Goal: Book appointment/travel/reservation

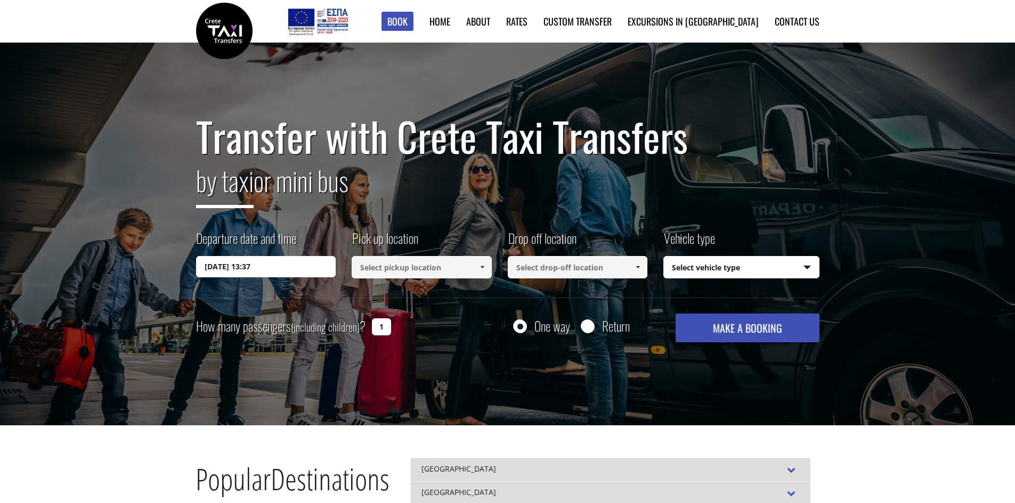
click at [287, 268] on input "[DATE] 13:37" at bounding box center [266, 266] width 140 height 21
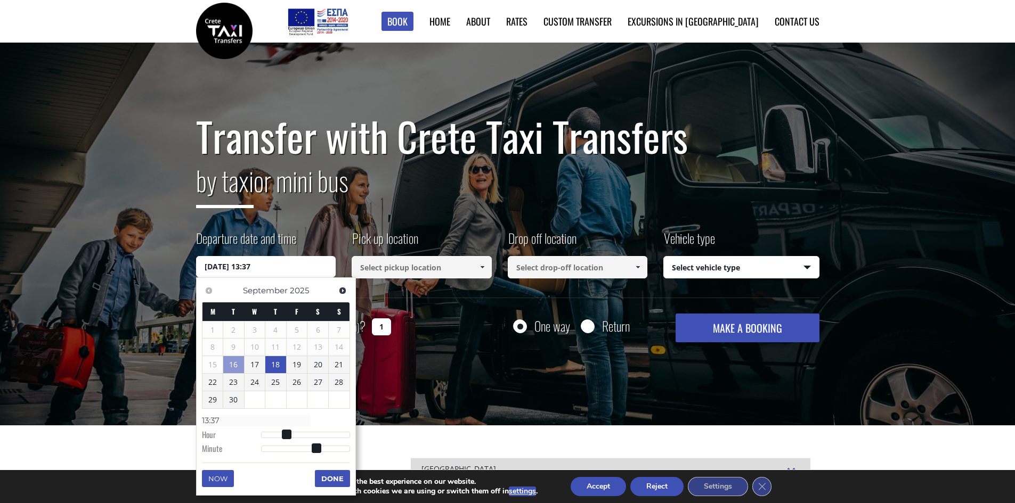
click at [277, 364] on link "18" at bounding box center [275, 364] width 21 height 17
type input "[DATE] 01:00"
type input "01:00"
click at [267, 434] on span at bounding box center [265, 436] width 10 height 10
click at [255, 364] on link "17" at bounding box center [256, 365] width 20 height 17
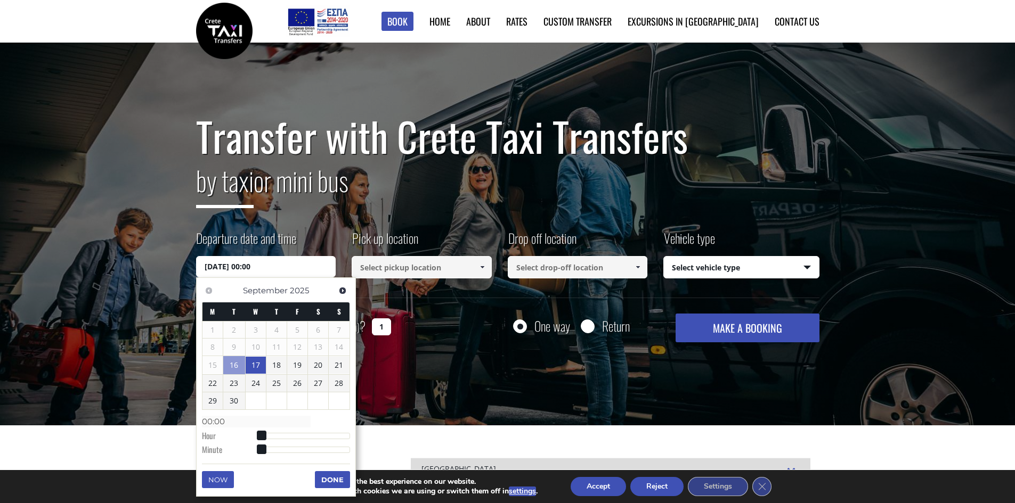
click at [274, 263] on input "[DATE] 00:00" at bounding box center [266, 266] width 140 height 21
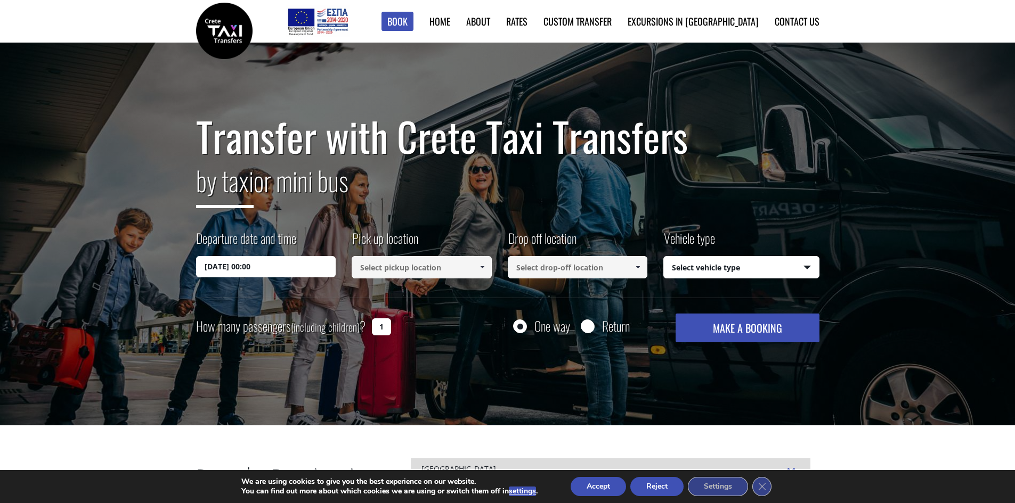
click at [276, 267] on input "[DATE] 00:00" at bounding box center [266, 266] width 140 height 21
click at [227, 265] on input "[DATE] 00:00" at bounding box center [266, 266] width 140 height 21
click at [296, 266] on input "[DATE] 00:00" at bounding box center [266, 266] width 140 height 21
click at [595, 412] on div "Transfer with Crete Taxi Transfers by taxi or mini bus Departure date and time …" at bounding box center [507, 234] width 1015 height 383
click at [295, 260] on input "[DATE] 00:00" at bounding box center [266, 266] width 140 height 21
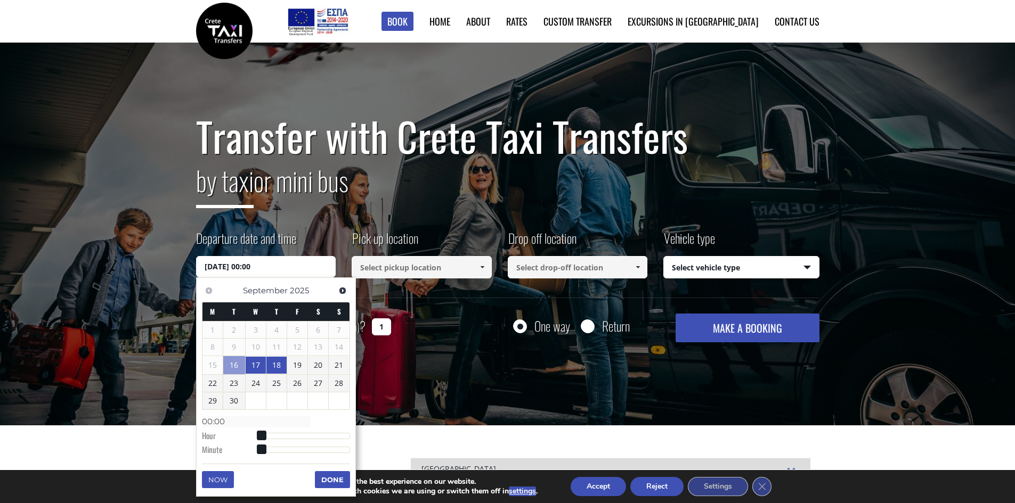
click at [276, 361] on link "18" at bounding box center [276, 365] width 20 height 17
type input "[DATE] 01:00"
type input "01:00"
click at [266, 435] on span at bounding box center [265, 436] width 10 height 10
click at [330, 474] on button "Done" at bounding box center [332, 479] width 35 height 17
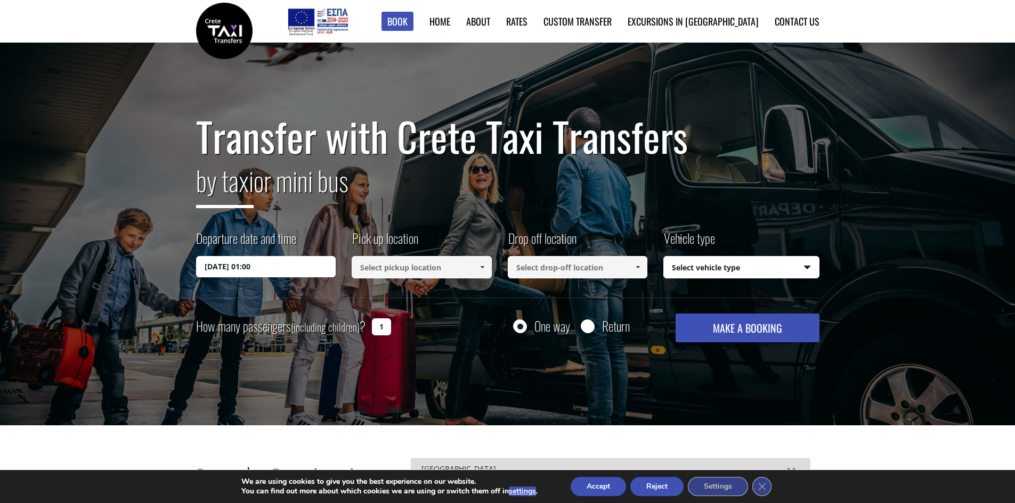
drag, startPoint x: 422, startPoint y: 276, endPoint x: 423, endPoint y: 267, distance: 9.1
click at [422, 275] on input at bounding box center [422, 267] width 140 height 22
click at [423, 267] on input at bounding box center [422, 267] width 140 height 22
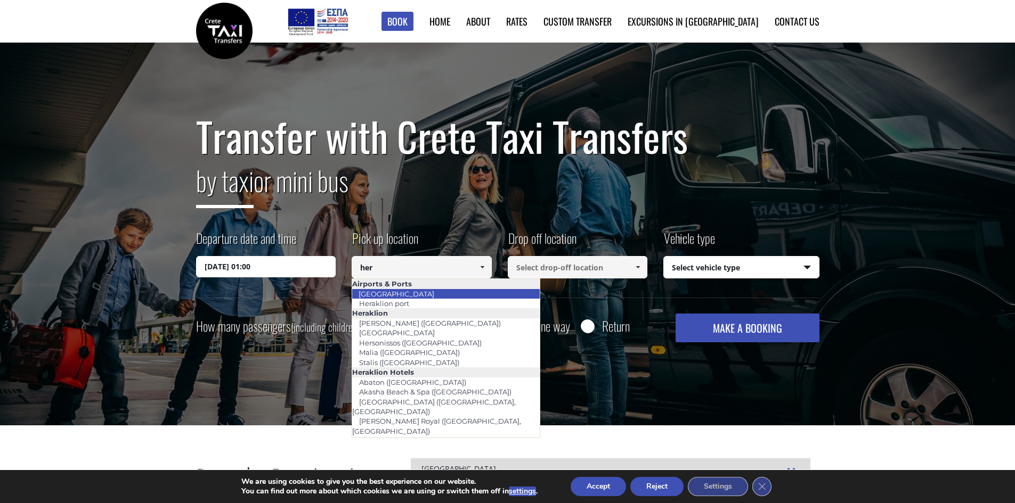
click at [410, 291] on link "[GEOGRAPHIC_DATA]" at bounding box center [396, 294] width 89 height 15
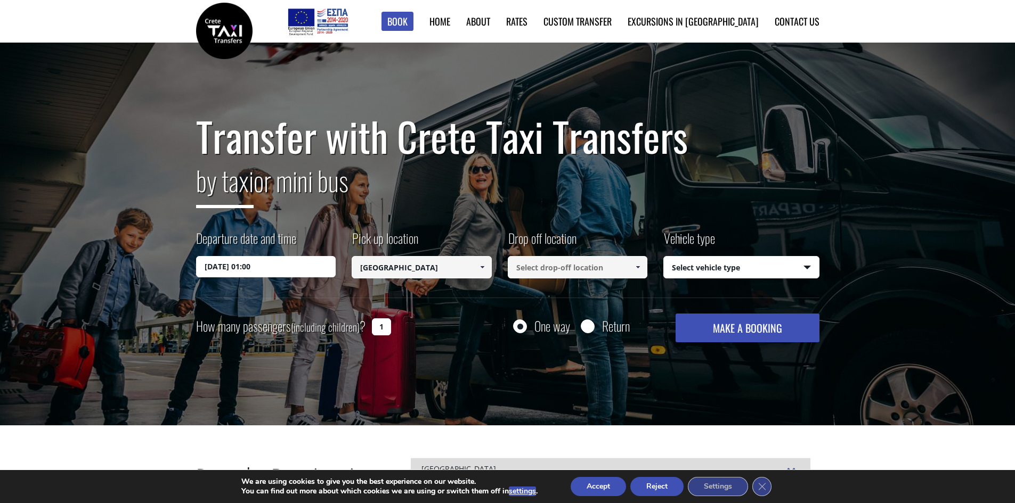
type input "[GEOGRAPHIC_DATA]"
click at [535, 267] on input at bounding box center [578, 267] width 140 height 22
click at [640, 265] on span at bounding box center [637, 267] width 9 height 9
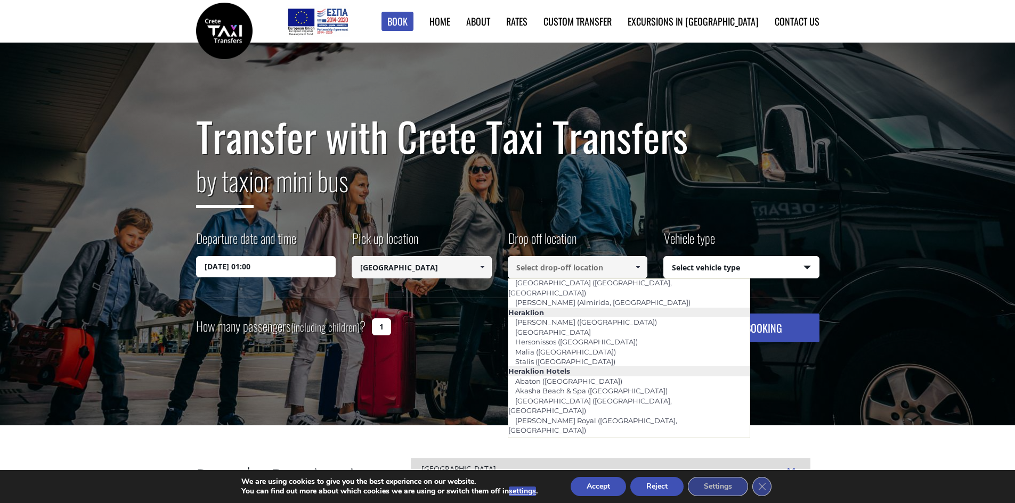
scroll to position [852, 0]
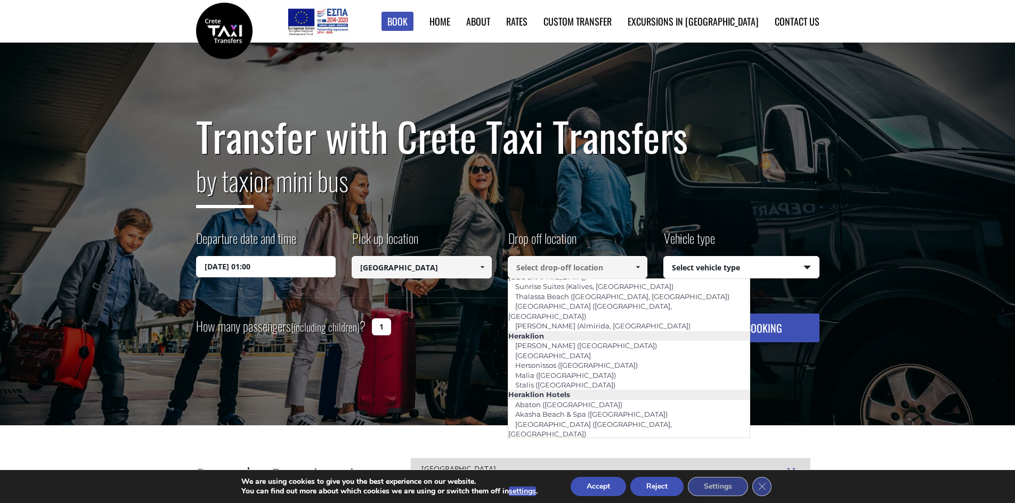
click at [632, 503] on link "[GEOGRAPHIC_DATA] ([GEOGRAPHIC_DATA])" at bounding box center [593, 512] width 171 height 15
type input "[GEOGRAPHIC_DATA] ([GEOGRAPHIC_DATA])"
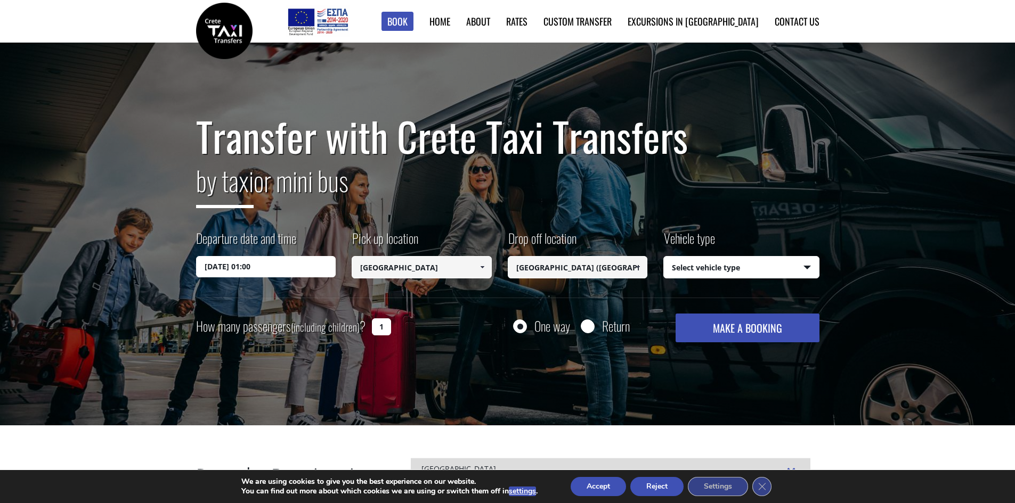
click at [383, 328] on input "1" at bounding box center [381, 327] width 19 height 17
type input "7"
click at [711, 269] on select "Select vehicle type Taxi (4 passengers) Mercedes E Class Mini Van (7 passengers…" at bounding box center [741, 268] width 155 height 22
select select "541"
click at [664, 257] on select "Select vehicle type Taxi (4 passengers) Mercedes E Class Mini Van (7 passengers…" at bounding box center [741, 268] width 155 height 22
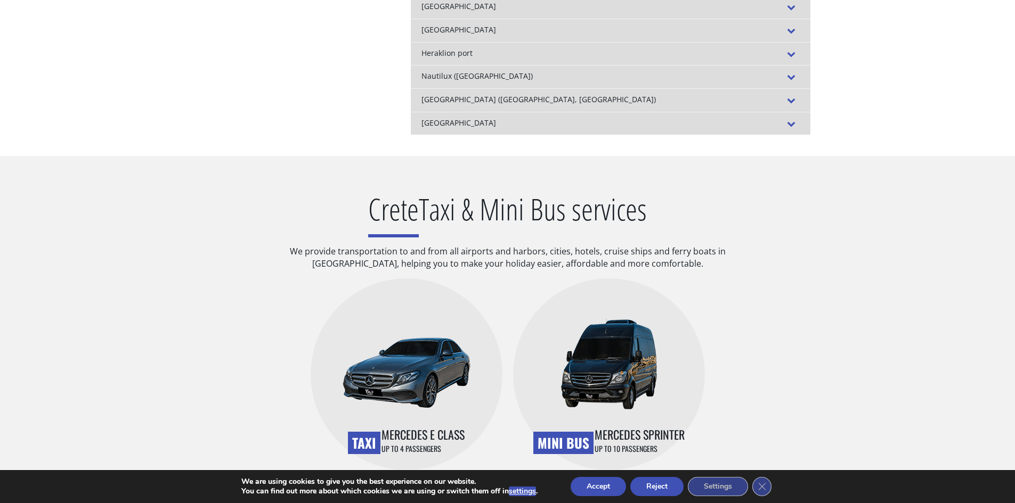
scroll to position [107, 0]
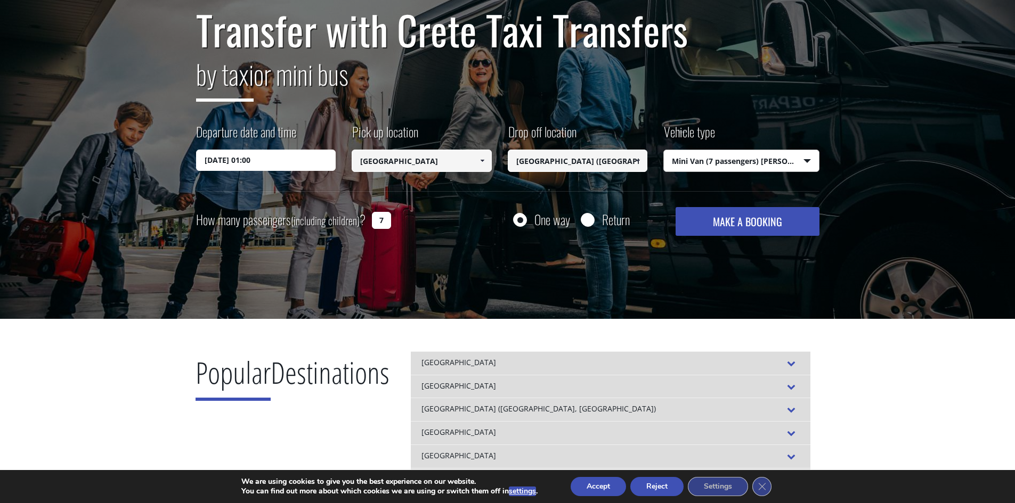
click at [748, 218] on button "MAKE A BOOKING" at bounding box center [746, 221] width 143 height 29
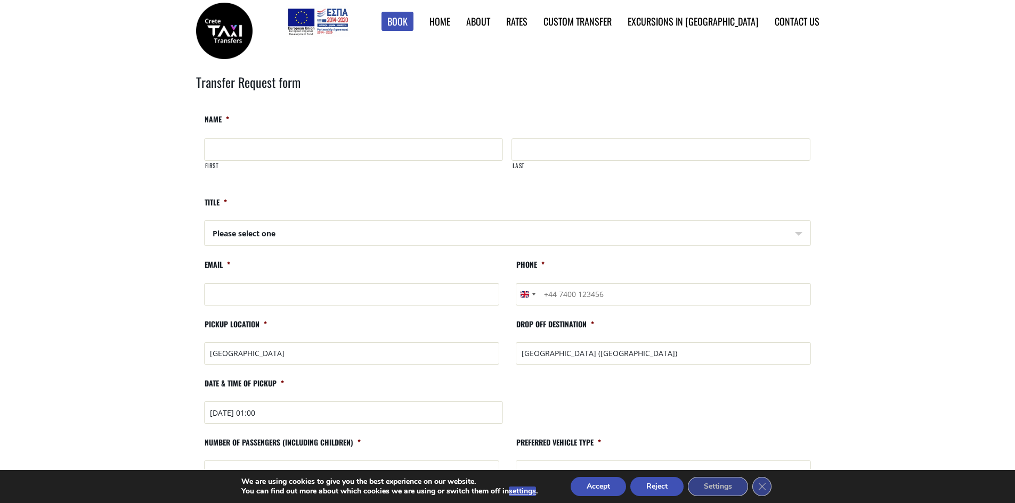
click at [260, 144] on input "First" at bounding box center [353, 149] width 299 height 22
type input "Paul"
type input "Lewtas"
type input "lew10ant@yahoo.co.uk"
type input "+447711801581"
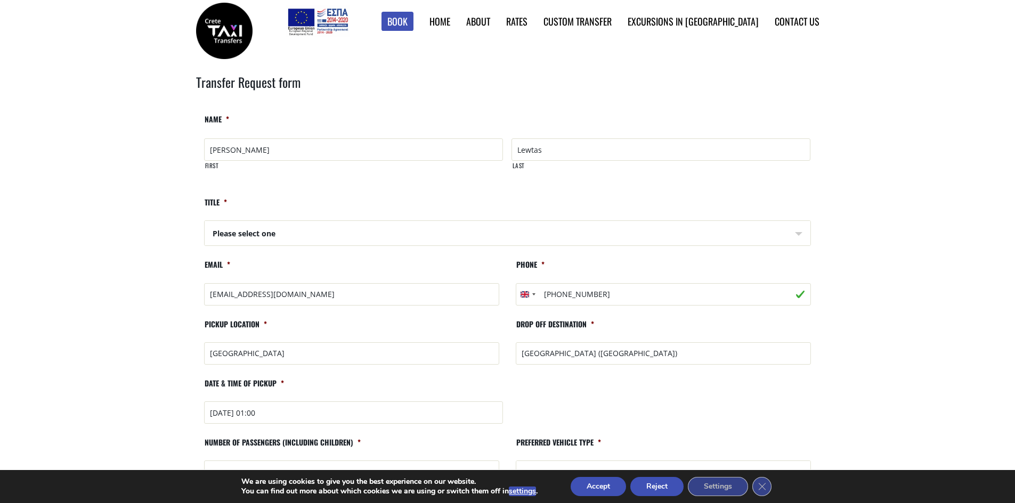
click at [256, 228] on select "Please select one Mr Mrs" at bounding box center [508, 234] width 606 height 26
select select "Mr"
click at [205, 221] on select "Please select one Mr Mrs" at bounding box center [508, 234] width 606 height 26
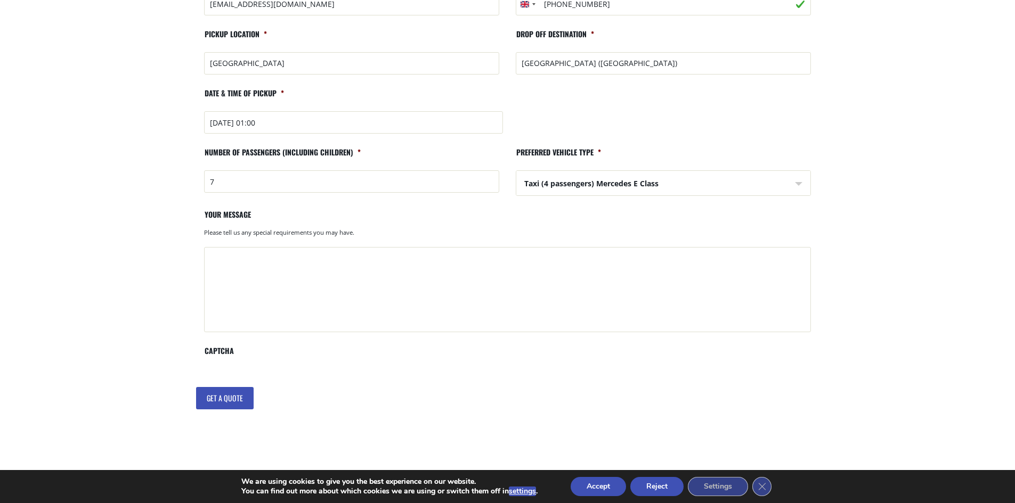
scroll to position [320, 0]
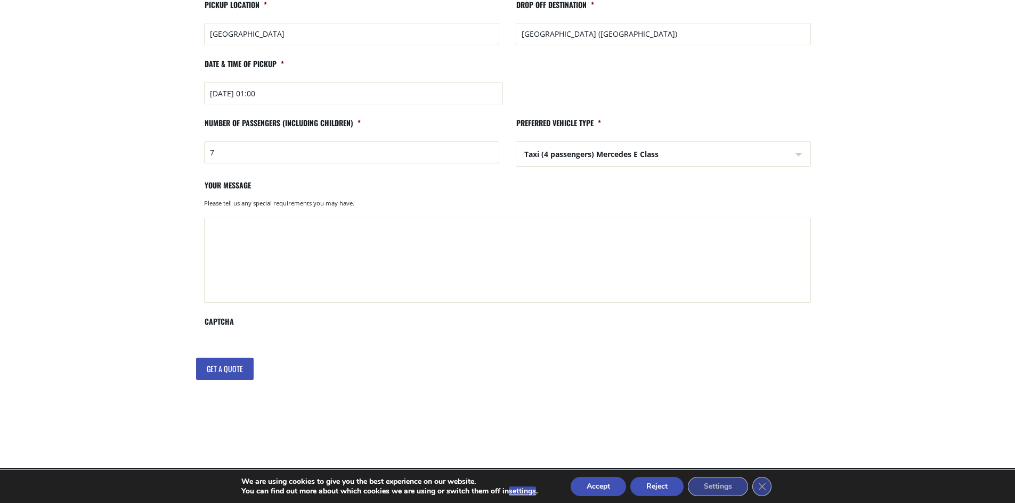
click at [223, 366] on input "Get a quote" at bounding box center [225, 369] width 58 height 22
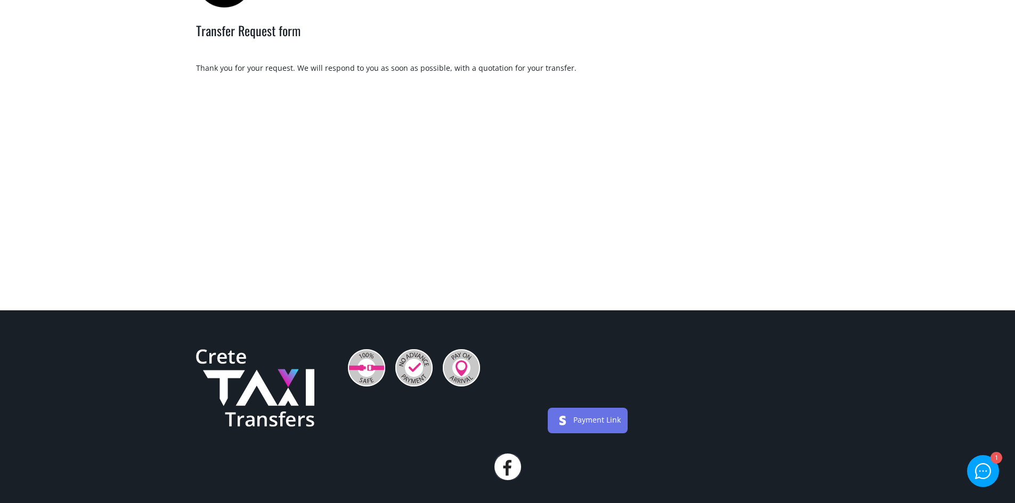
scroll to position [53, 0]
